Goal: Information Seeking & Learning: Find specific fact

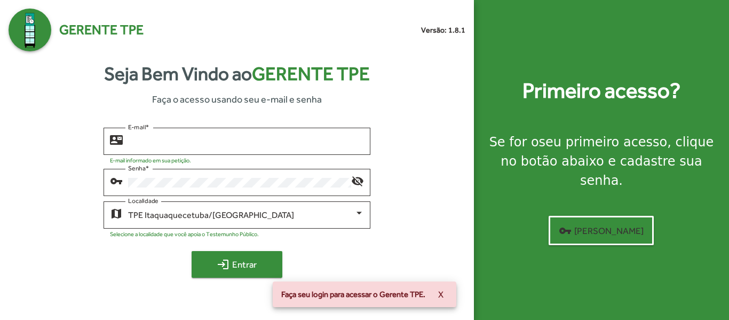
type input "**********"
click at [249, 258] on span "login Entrar" at bounding box center [236, 263] width 71 height 19
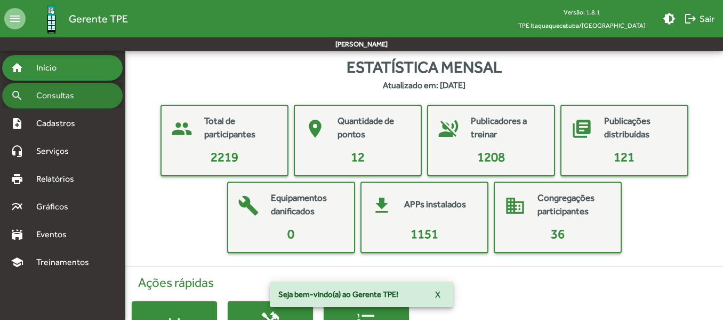
click at [78, 95] on span "Consultas" at bounding box center [59, 95] width 58 height 13
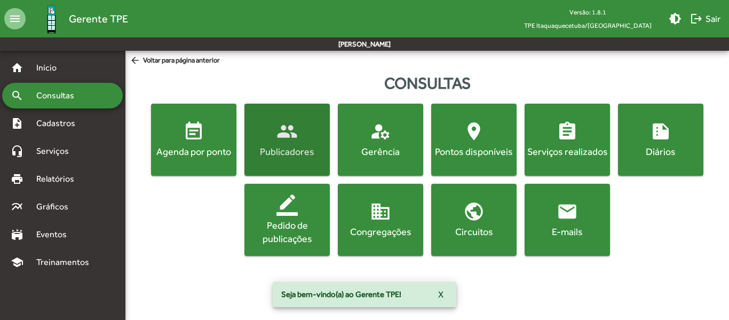
click at [299, 144] on span "people Publicadores" at bounding box center [286, 139] width 81 height 37
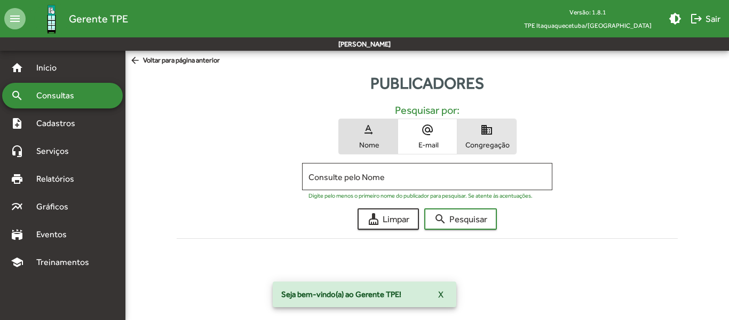
click at [482, 138] on span "domain Congregação" at bounding box center [486, 136] width 59 height 35
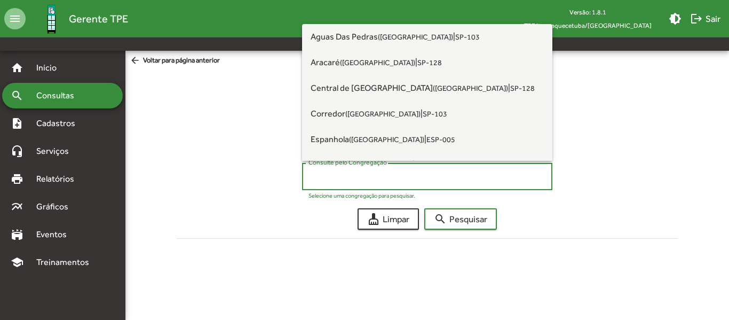
click at [337, 175] on input "Consulte pelo Congregação" at bounding box center [426, 177] width 237 height 10
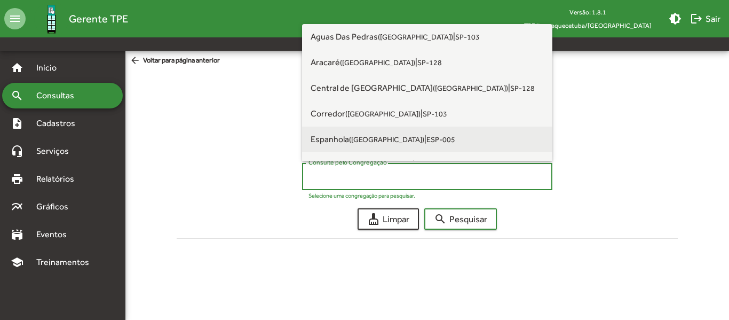
click at [337, 136] on span "Espanhola (Itaquaquecetuba)" at bounding box center [367, 139] width 114 height 10
type input "**********"
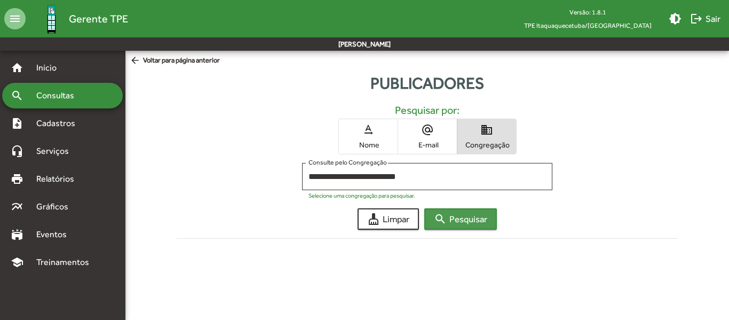
click at [454, 214] on span "search Pesquisar" at bounding box center [460, 218] width 53 height 19
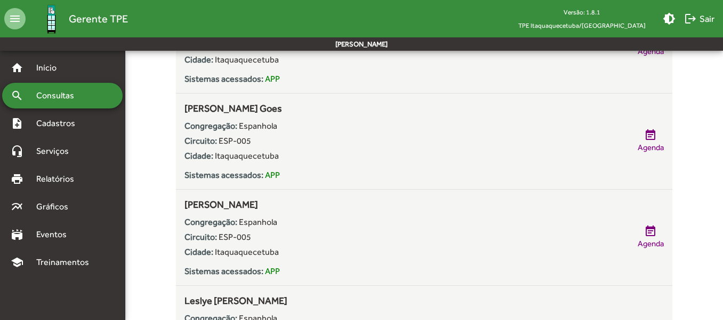
scroll to position [640, 0]
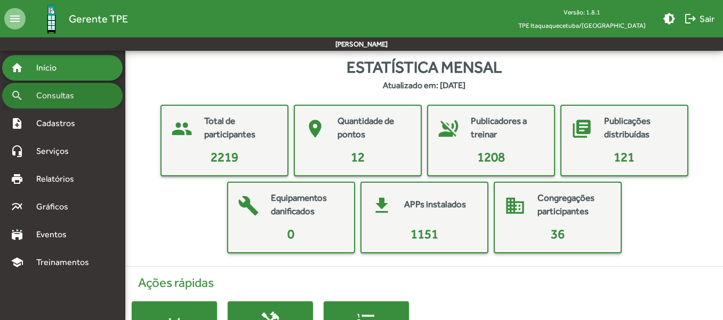
click at [68, 97] on span "Consultas" at bounding box center [59, 95] width 58 height 13
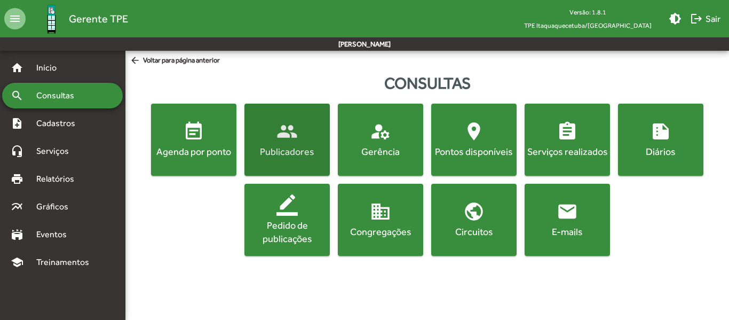
click at [291, 149] on div "Publicadores" at bounding box center [286, 151] width 81 height 13
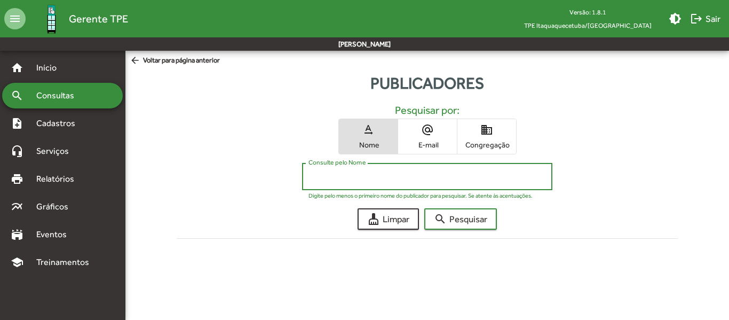
click at [329, 179] on input "Consulte pelo Nome" at bounding box center [426, 177] width 237 height 10
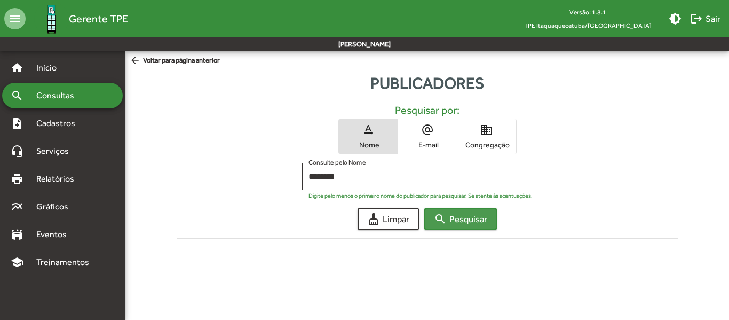
click at [461, 217] on span "search Pesquisar" at bounding box center [460, 218] width 53 height 19
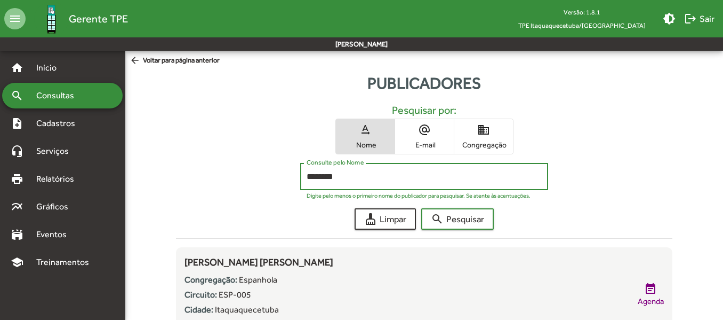
click at [349, 176] on input "********" at bounding box center [424, 177] width 235 height 10
type input "*"
type input "******"
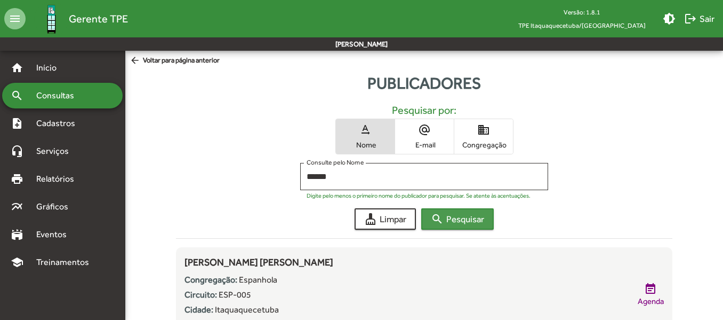
click at [454, 215] on span "search Pesquisar" at bounding box center [457, 218] width 53 height 19
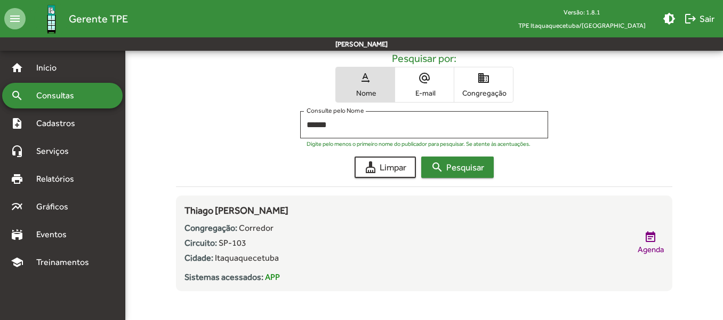
scroll to position [53, 0]
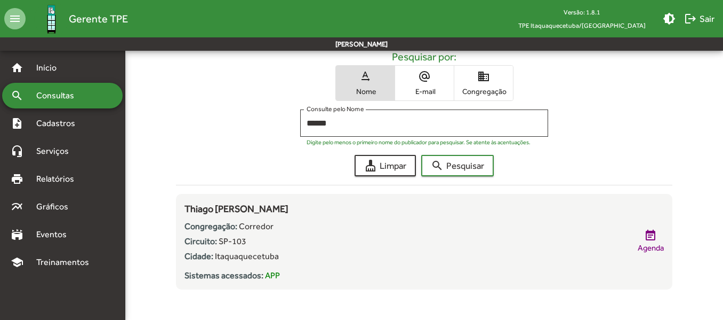
click at [553, 156] on div "cleaning_services Limpar search Pesquisar" at bounding box center [424, 165] width 496 height 21
click at [699, 15] on span "logout Sair" at bounding box center [699, 18] width 30 height 19
